Goal: Task Accomplishment & Management: Complete application form

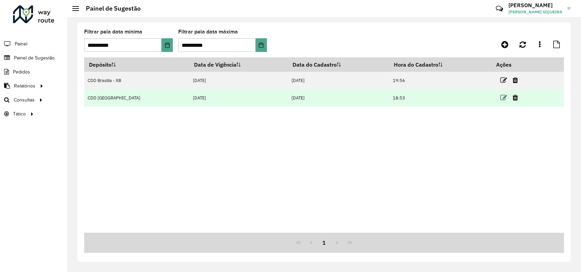
click at [500, 97] on icon at bounding box center [503, 97] width 7 height 7
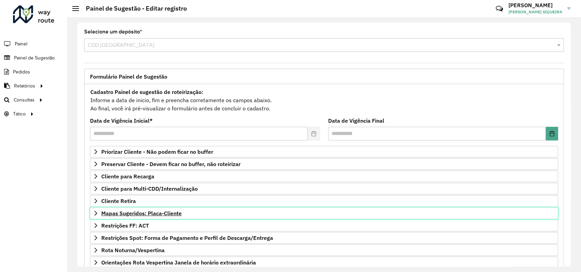
click at [123, 213] on span "Mapas Sugeridos: Placa-Cliente" at bounding box center [141, 213] width 80 height 5
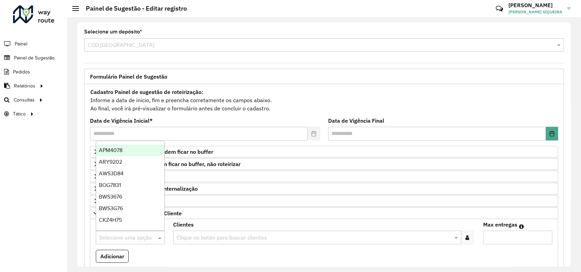
click at [124, 236] on input "text" at bounding box center [123, 238] width 49 height 8
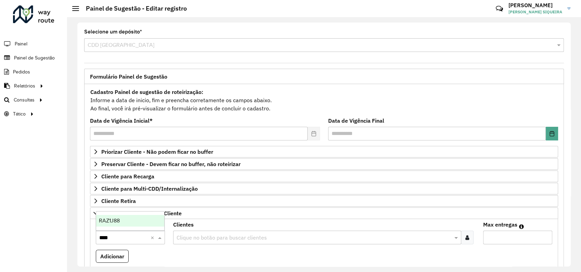
type input "*****"
click at [122, 218] on div "RAZ1J88" at bounding box center [130, 221] width 68 height 12
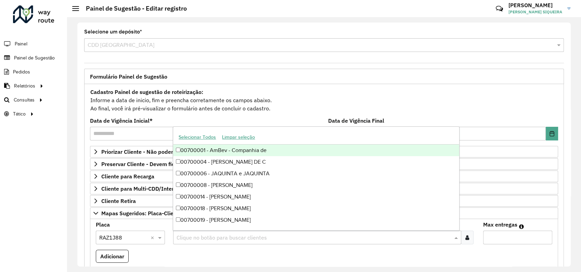
click at [419, 239] on input "text" at bounding box center [314, 238] width 278 height 8
type input "***"
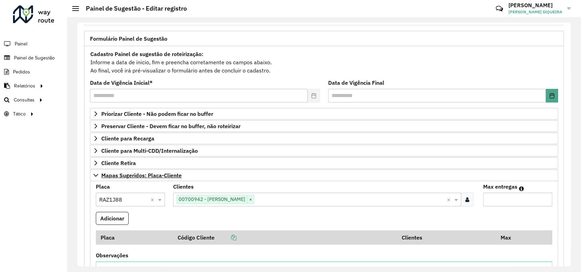
scroll to position [76, 0]
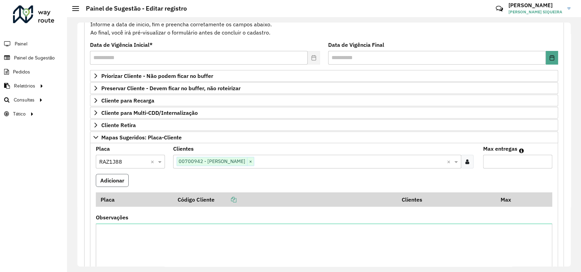
click at [111, 182] on button "Adicionar" at bounding box center [112, 180] width 33 height 13
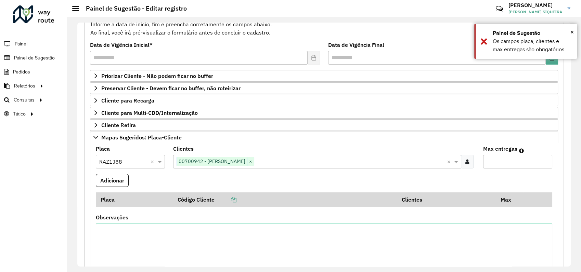
click at [530, 163] on input "Max entregas" at bounding box center [517, 162] width 69 height 14
type input "*"
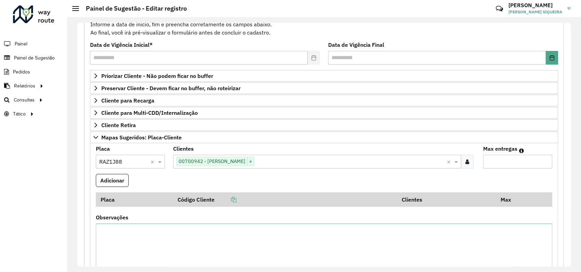
drag, startPoint x: 479, startPoint y: 160, endPoint x: 470, endPoint y: 161, distance: 9.0
click at [470, 161] on formly-group "Placa Selecione uma opção × RAZ1J88 × Clientes Clique no botão para buscar clie…" at bounding box center [324, 216] width 465 height 141
type input "*"
click at [121, 181] on button "Adicionar" at bounding box center [112, 180] width 33 height 13
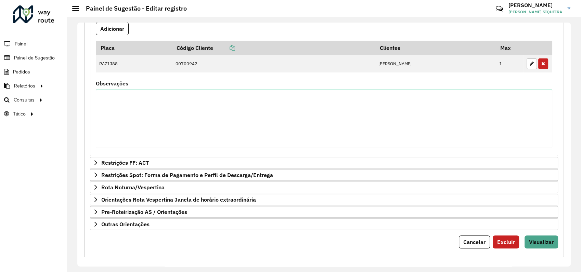
scroll to position [233, 0]
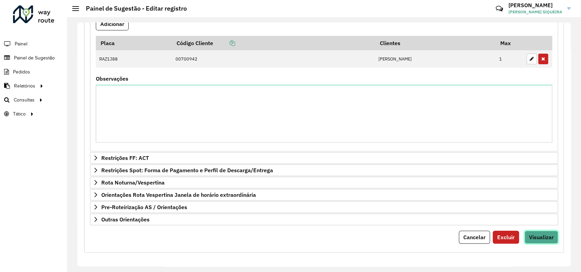
click at [540, 238] on span "Visualizar" at bounding box center [541, 237] width 25 height 7
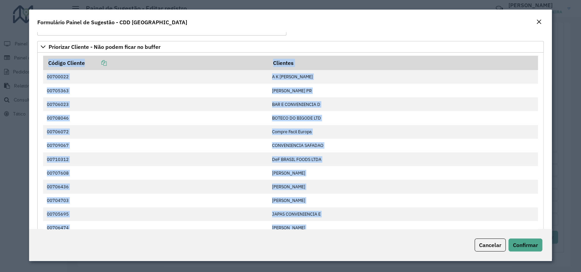
drag, startPoint x: 540, startPoint y: 238, endPoint x: 542, endPoint y: 225, distance: 12.8
click at [542, 225] on form "**********" at bounding box center [290, 136] width 523 height 252
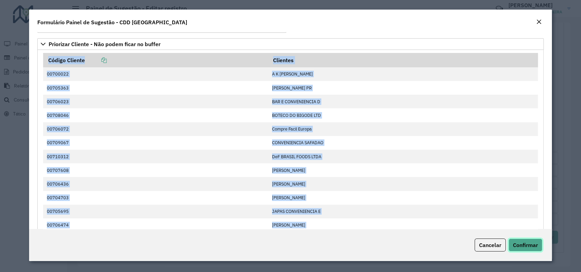
drag, startPoint x: 542, startPoint y: 225, endPoint x: 534, endPoint y: 243, distance: 19.9
click at [534, 243] on span "Confirmar" at bounding box center [525, 245] width 25 height 7
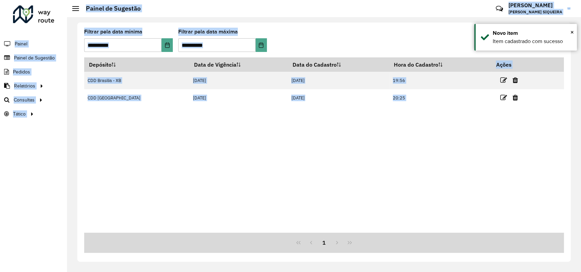
drag, startPoint x: 534, startPoint y: 243, endPoint x: 530, endPoint y: 235, distance: 8.0
click at [530, 235] on hb-app "**********" at bounding box center [290, 136] width 581 height 272
drag, startPoint x: 530, startPoint y: 235, endPoint x: 377, endPoint y: 172, distance: 165.4
click at [377, 172] on div "Depósito Data de Vigência Data do Cadastro Hora do Cadastro Ações CDD [GEOGRAPH…" at bounding box center [324, 145] width 480 height 176
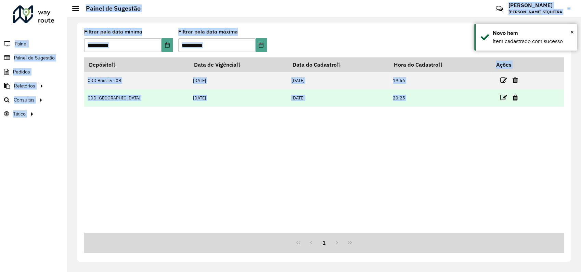
click at [288, 98] on td "[DATE]" at bounding box center [339, 97] width 102 height 17
